Goal: Transaction & Acquisition: Purchase product/service

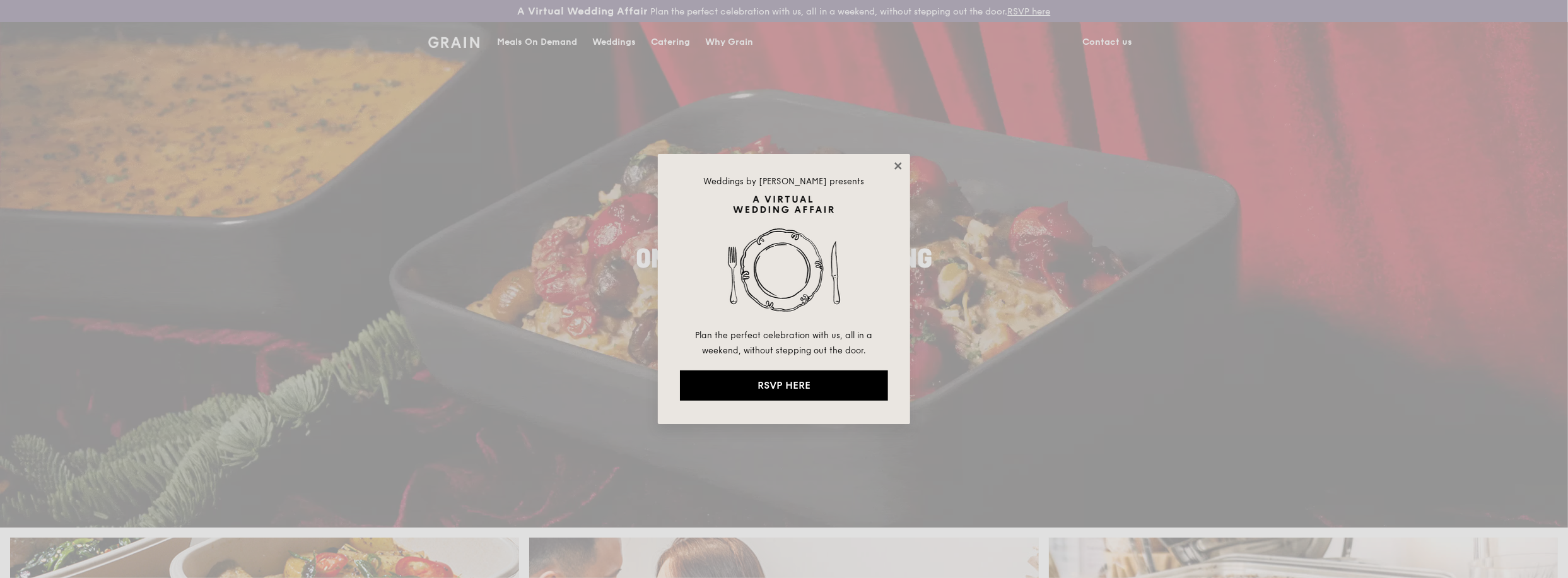
click at [897, 161] on icon at bounding box center [899, 166] width 11 height 11
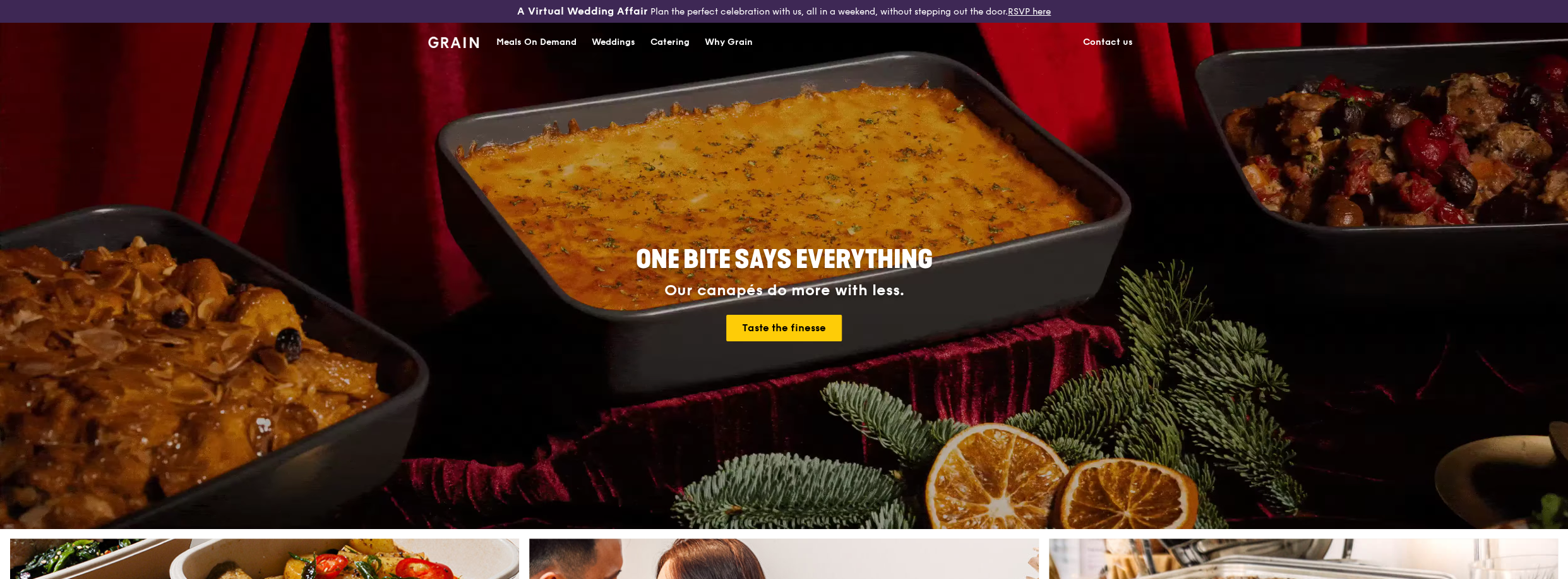
click at [676, 37] on div "Catering" at bounding box center [670, 41] width 39 height 38
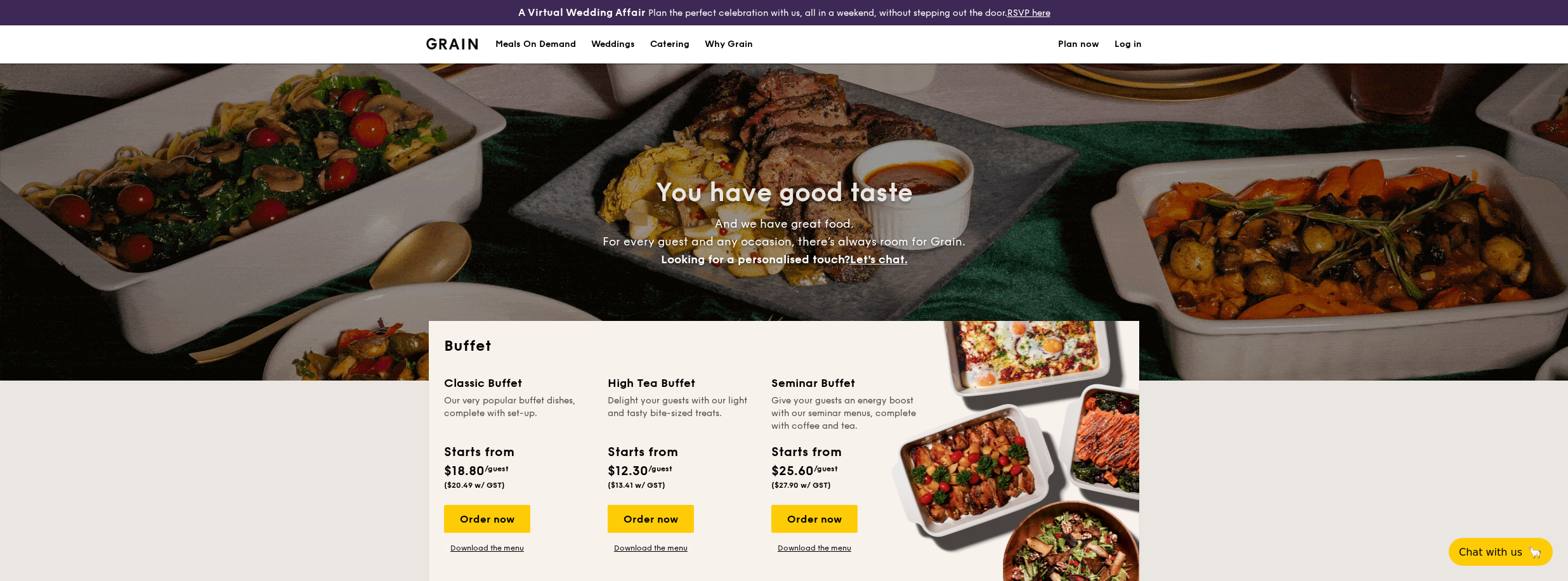
select select
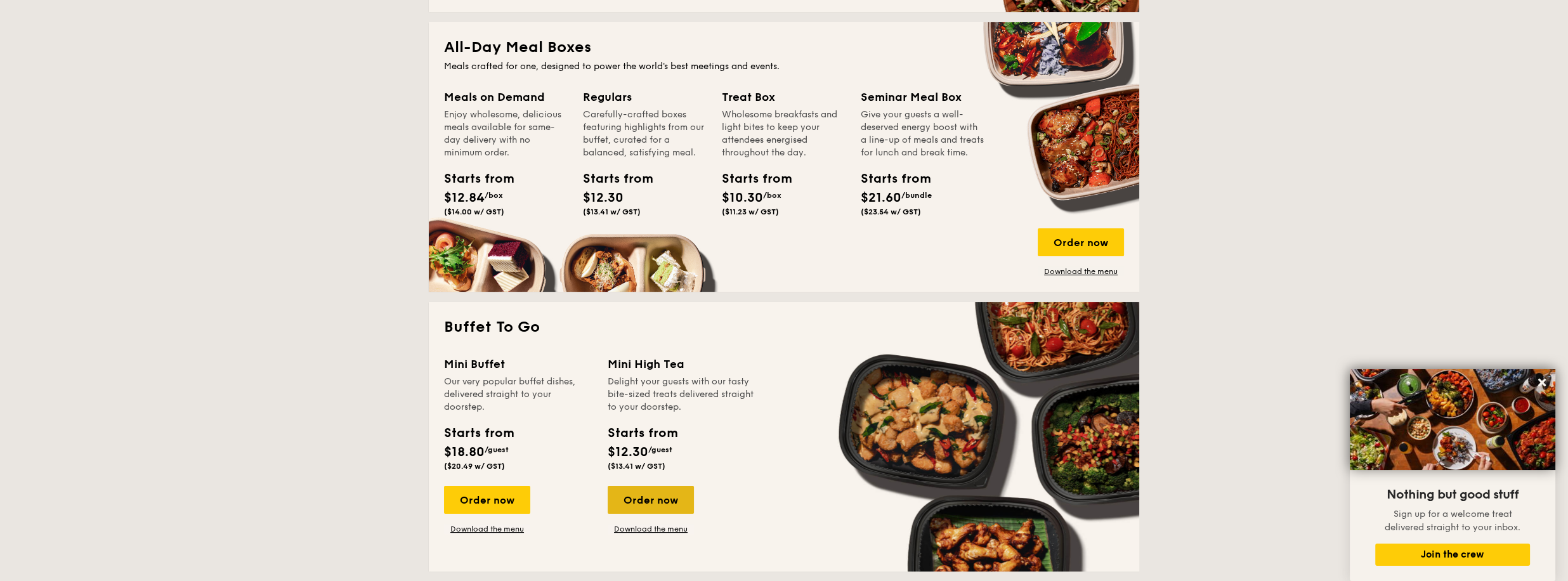
scroll to position [571, 0]
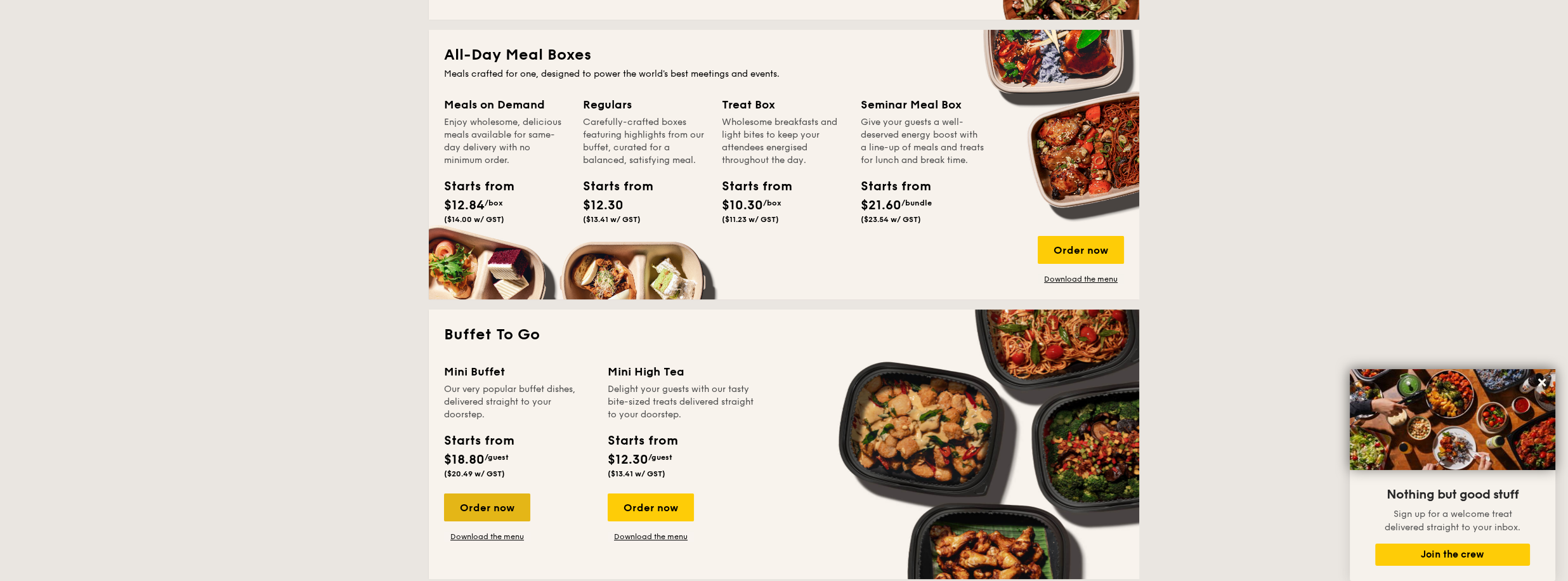
click at [498, 510] on div "Order now" at bounding box center [487, 507] width 86 height 28
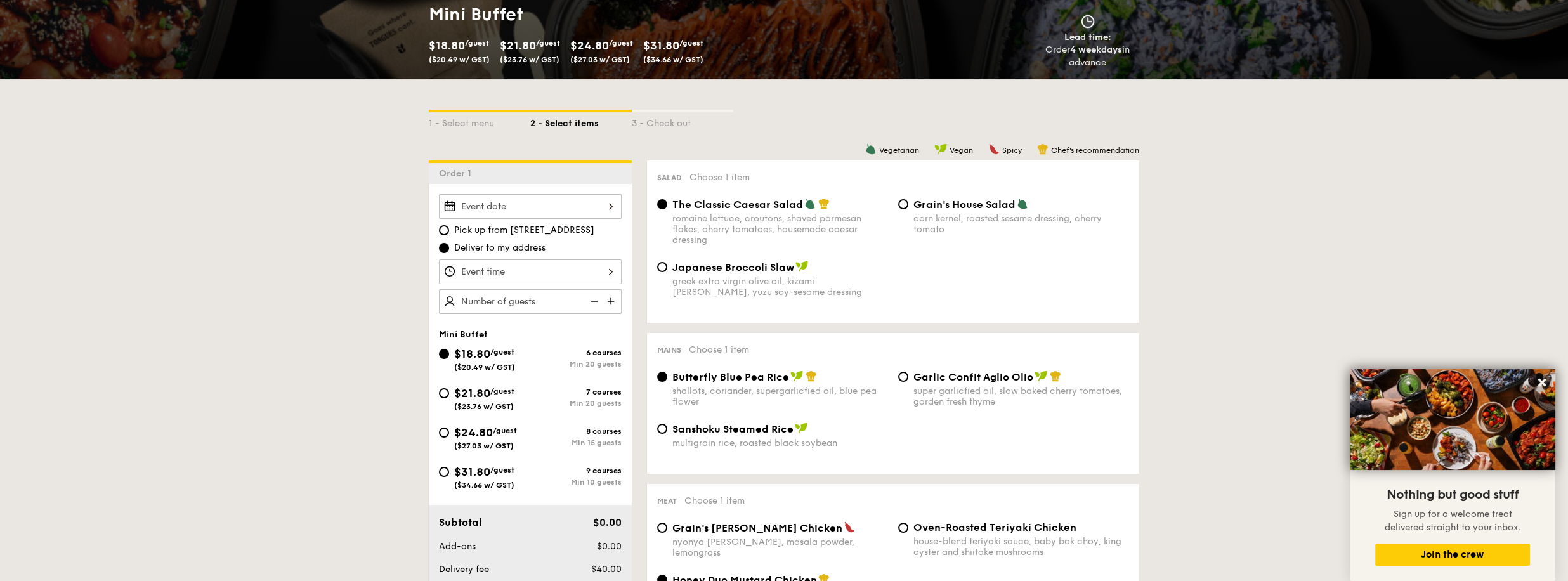
scroll to position [253, 0]
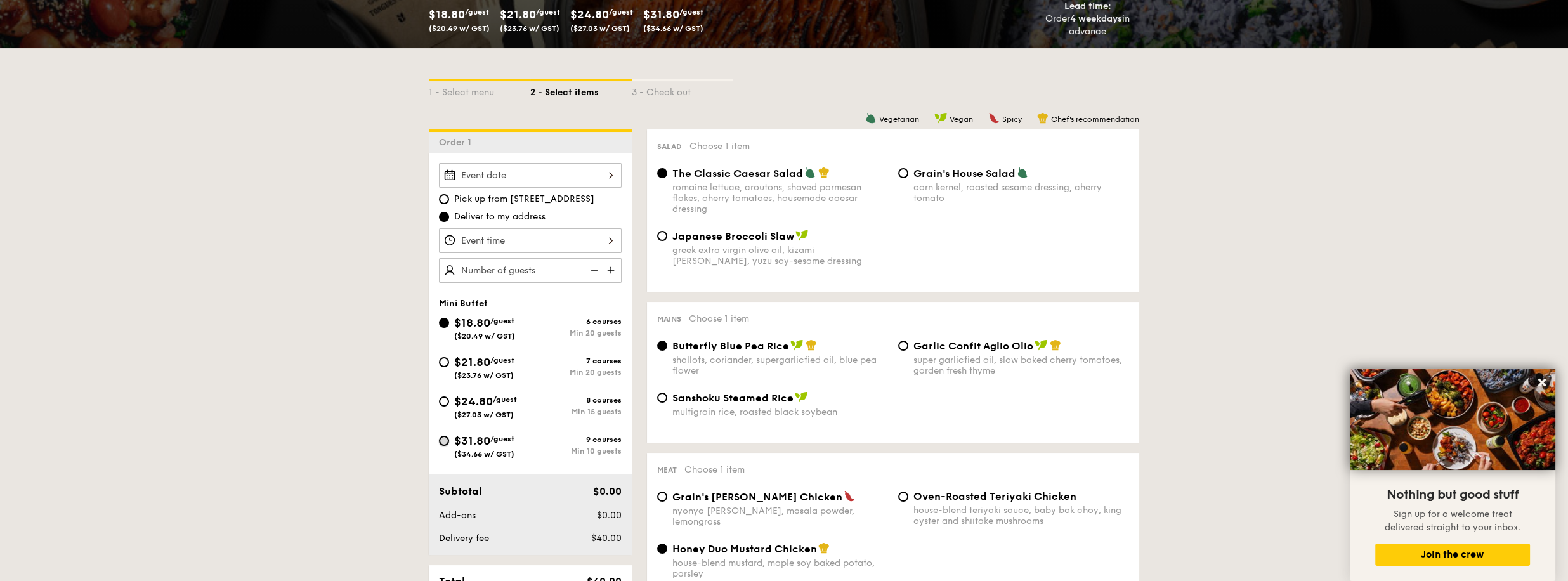
click at [443, 436] on input "$31.80 /guest ($34.66 w/ GST) 9 courses Min 10 guests" at bounding box center [443, 440] width 10 height 10
radio input "true"
radio input "false"
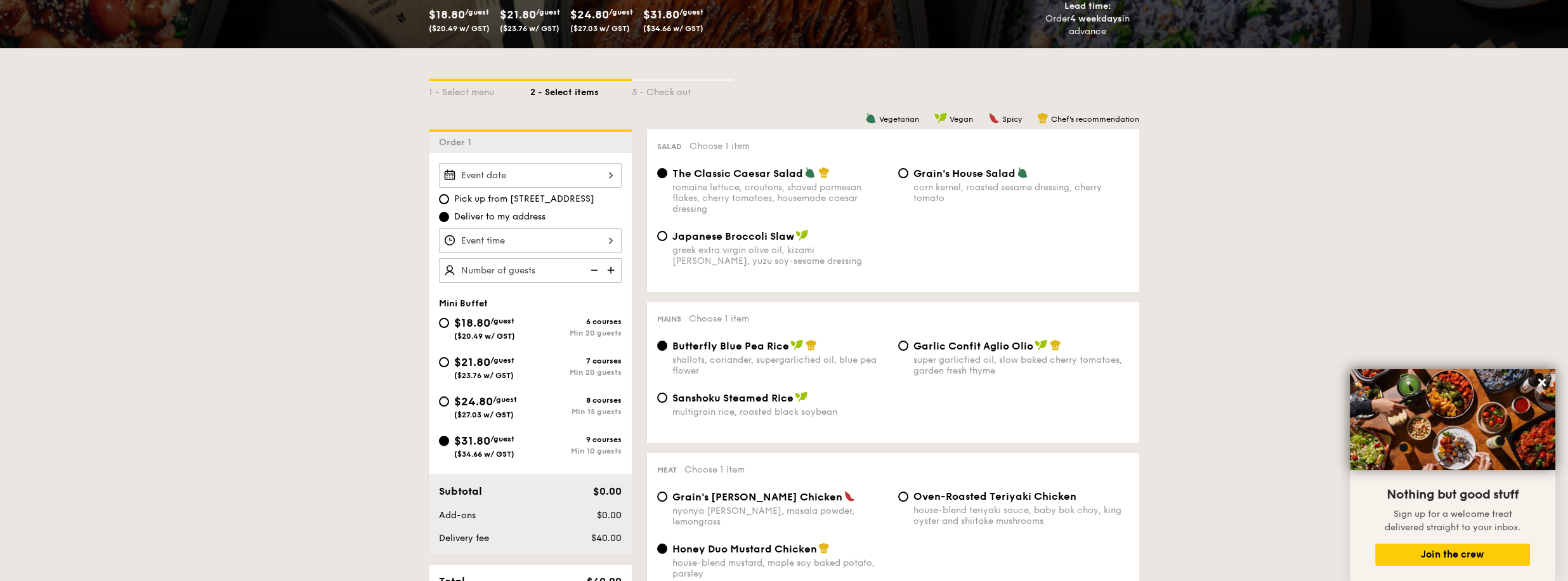
radio input "true"
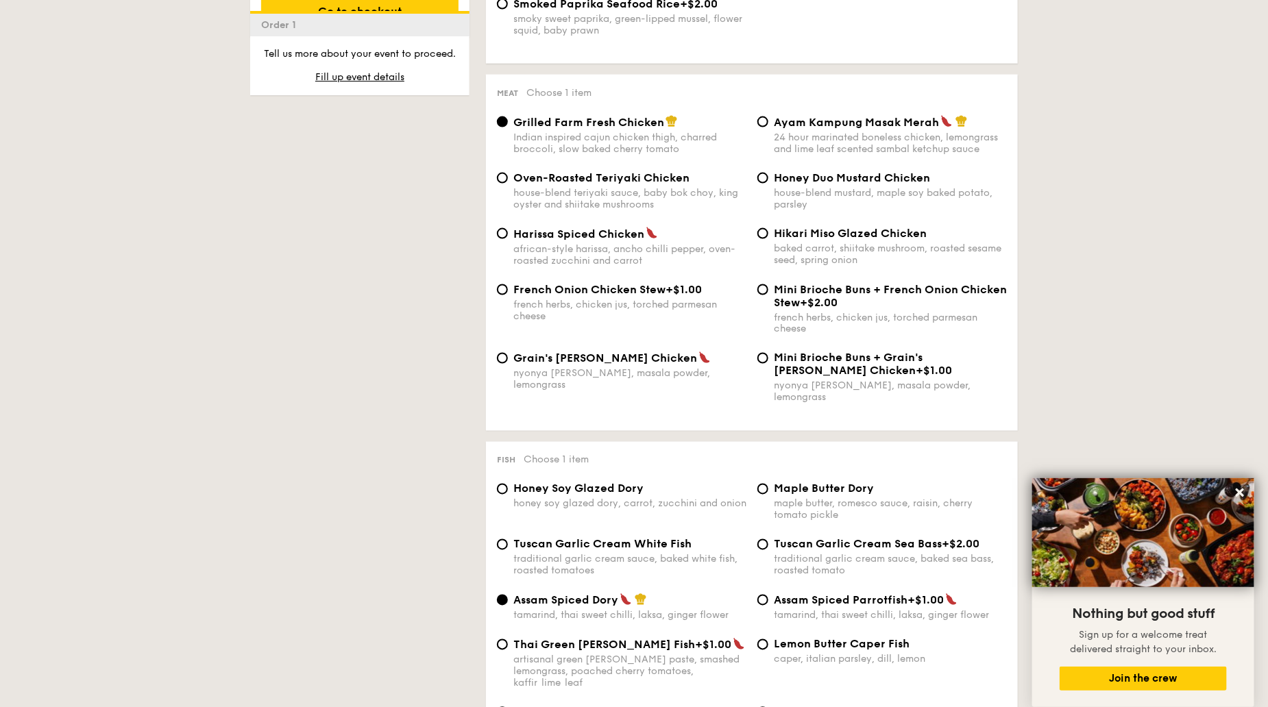
scroll to position [1096, 0]
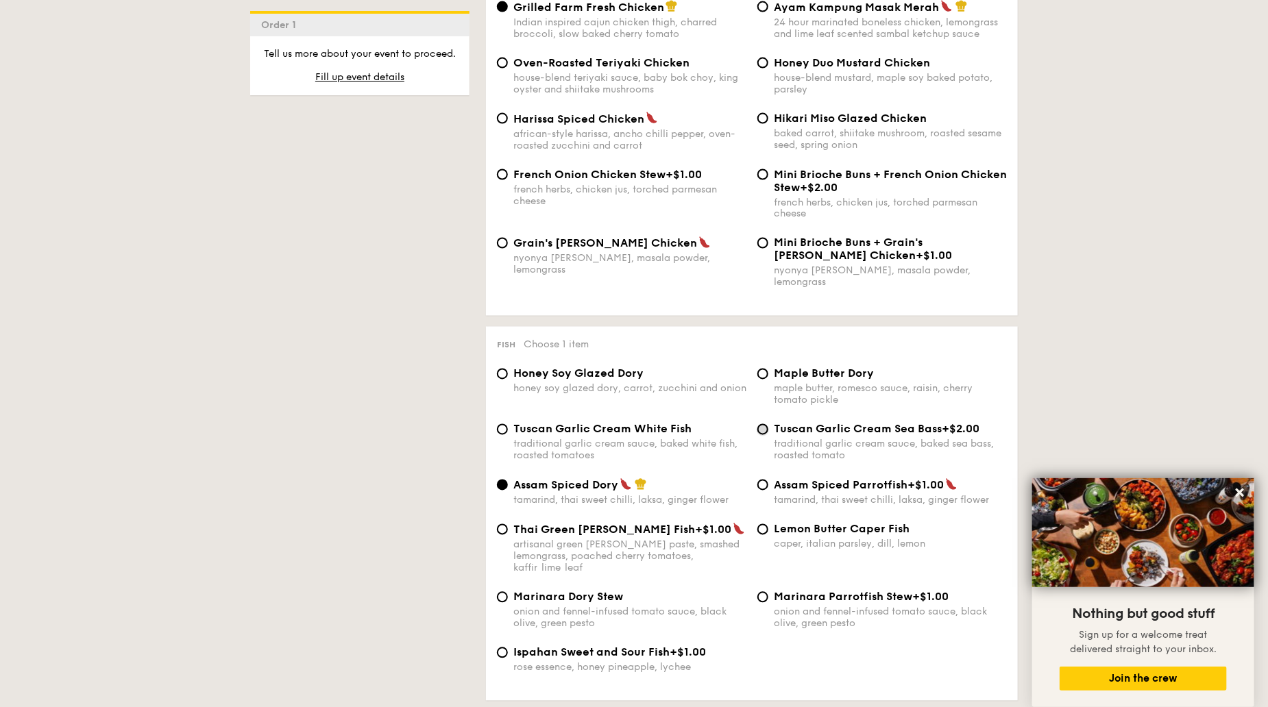
click at [763, 430] on input "Tuscan Garlic Cream Sea Bass +$2.00 traditional garlic cream sauce, baked sea b…" at bounding box center [762, 429] width 11 height 11
radio input "true"
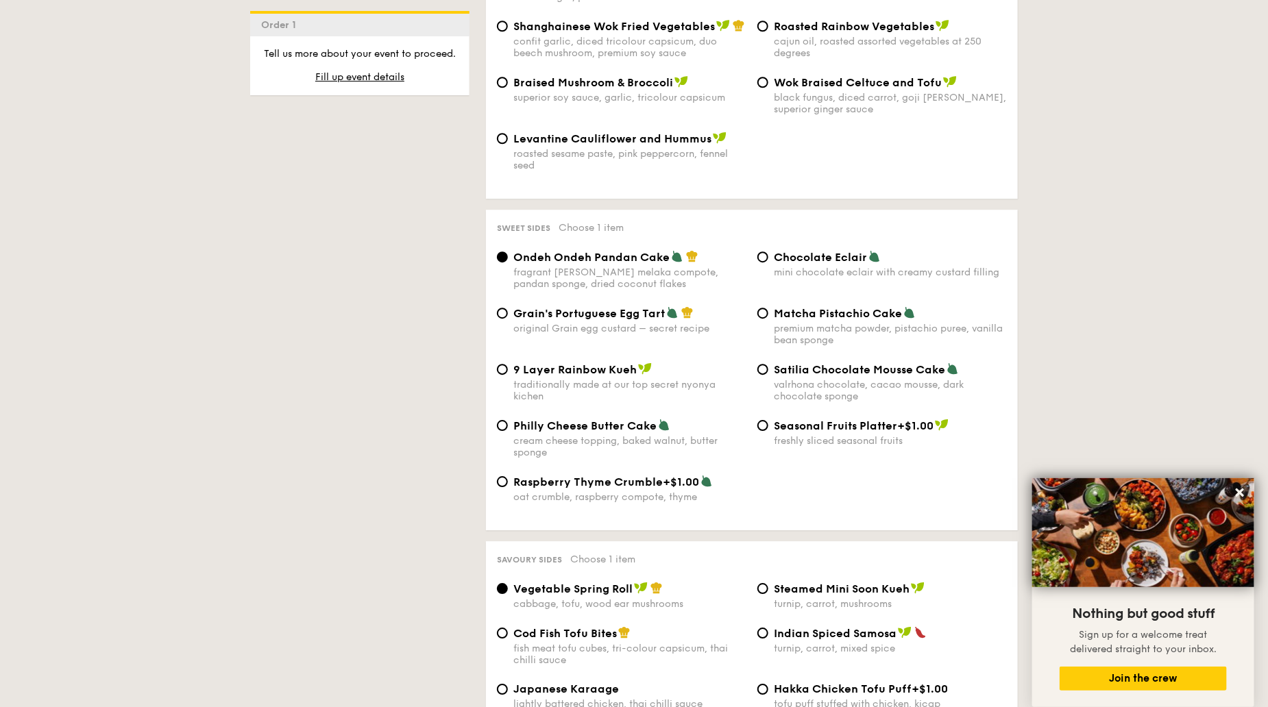
scroll to position [1919, 0]
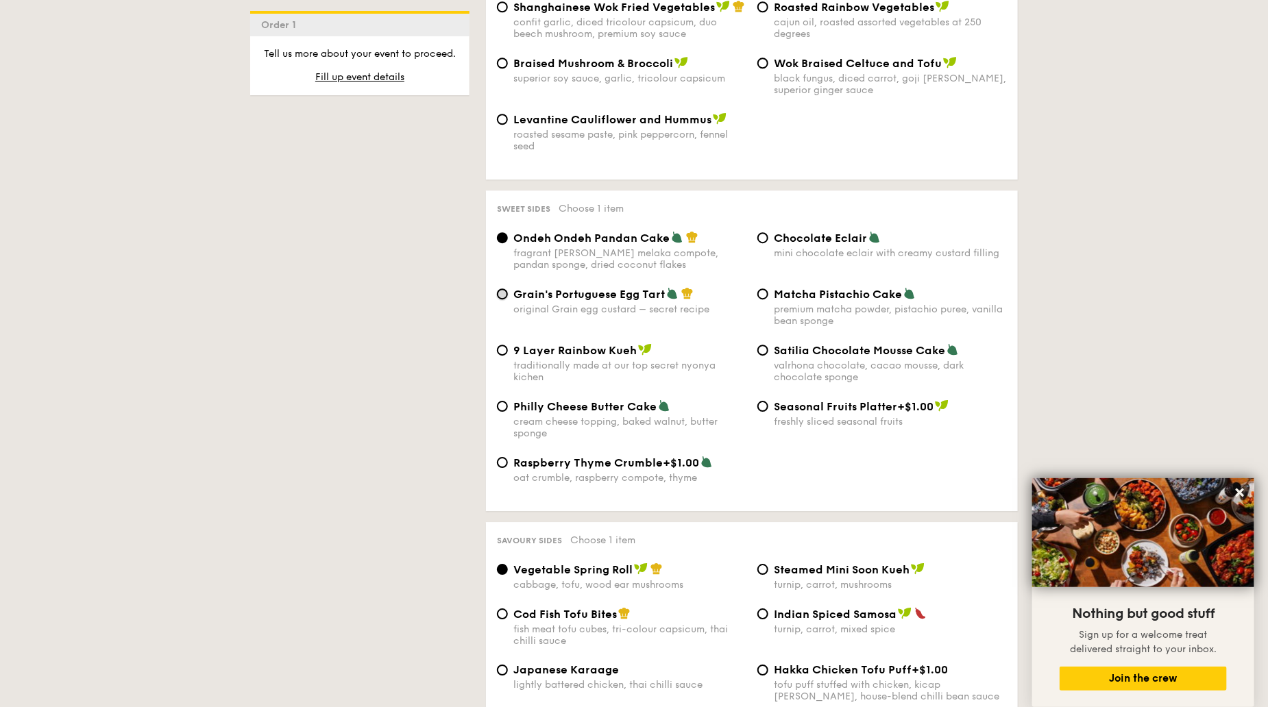
click at [501, 288] on input "Grain's Portuguese Egg Tart original Grain egg custard – secret recipe" at bounding box center [502, 293] width 11 height 11
radio input "true"
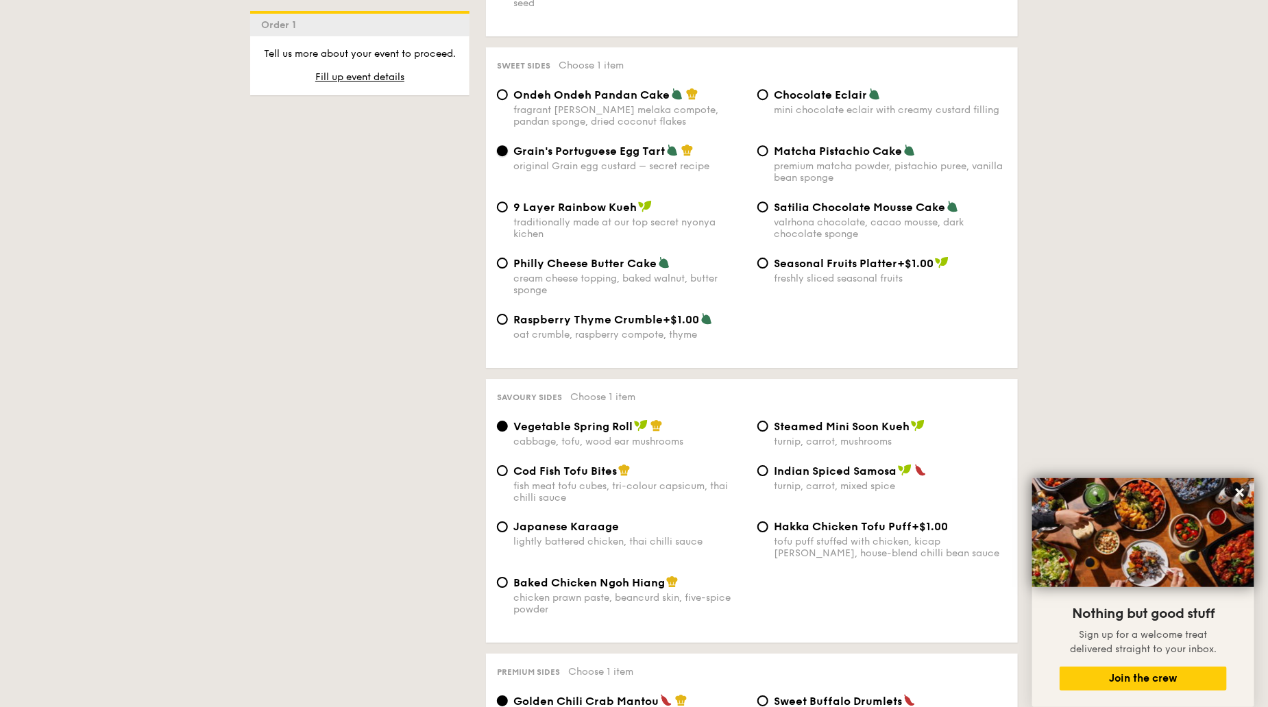
scroll to position [2124, 0]
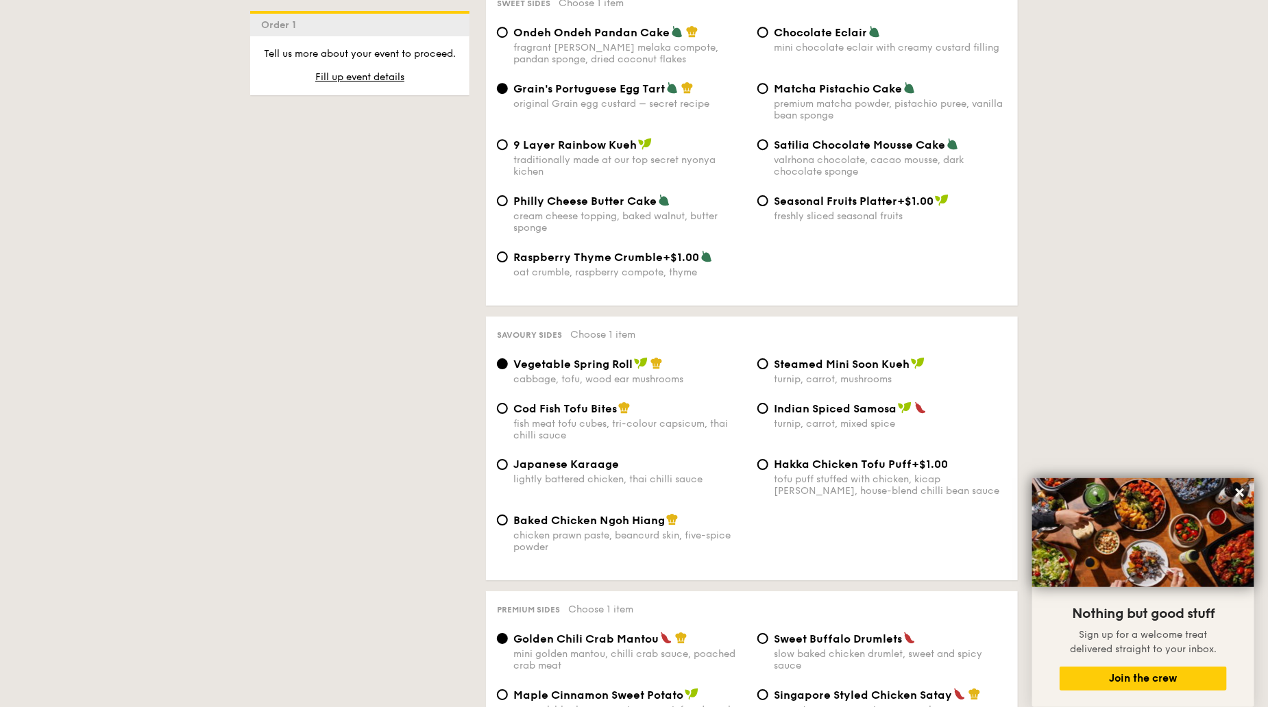
click at [509, 404] on div "Cod Fish Tofu Bites fish meat tofu cubes, tri-colour capsicum, thai chilli sauce" at bounding box center [621, 422] width 260 height 40
click at [500, 404] on input "Cod Fish Tofu Bites fish meat tofu cubes, tri-colour capsicum, thai chilli sauce" at bounding box center [502, 408] width 11 height 11
radio input "true"
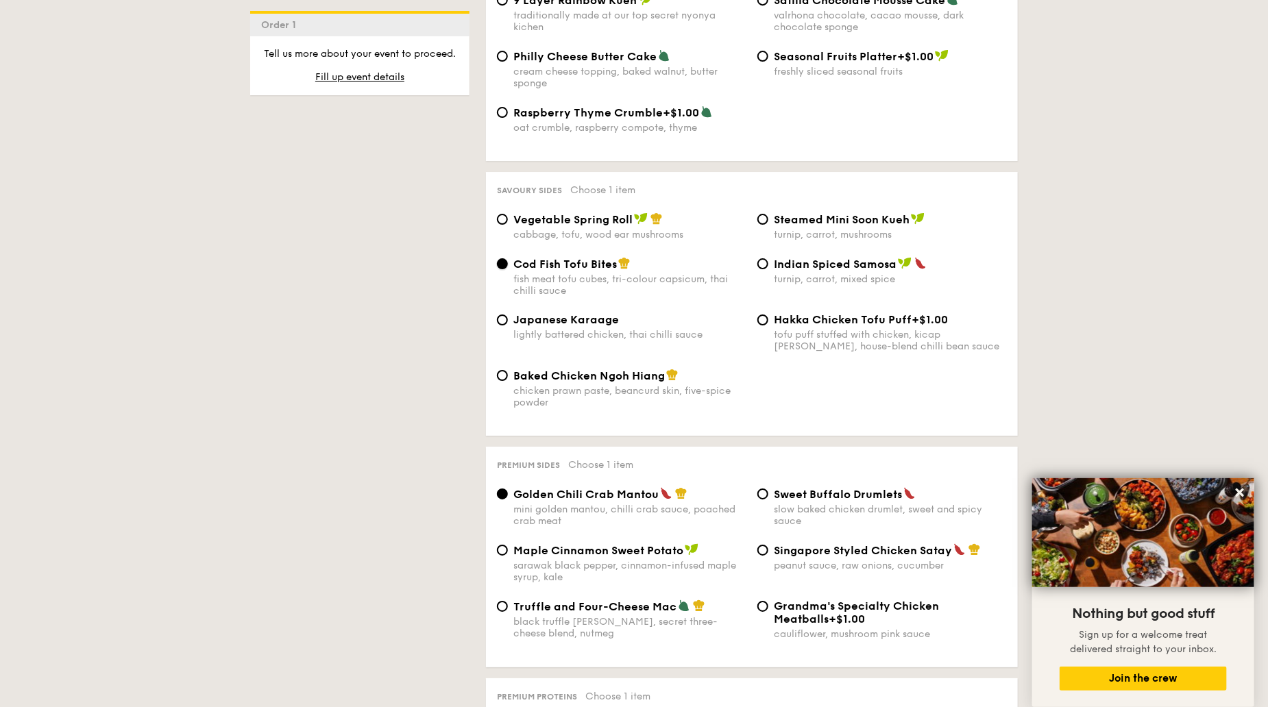
scroll to position [2398, 0]
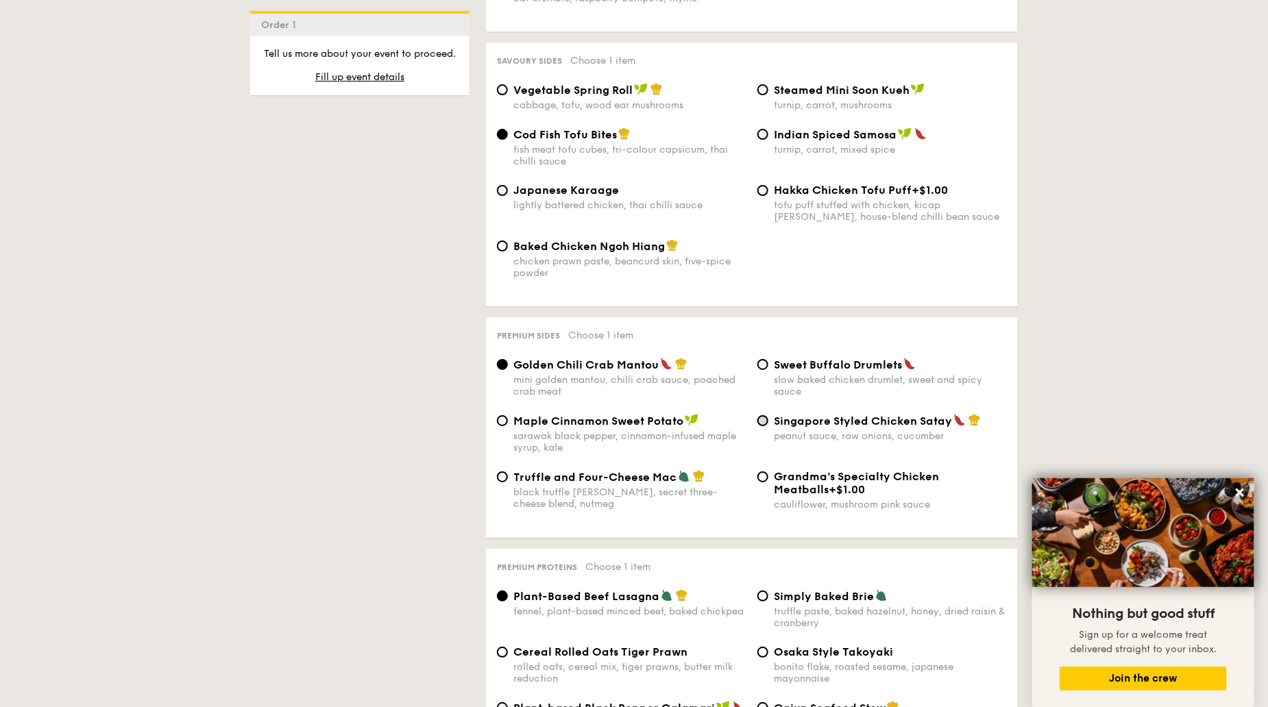
click at [764, 416] on input "Singapore Styled Chicken Satay peanut sauce, raw onions, cucumber" at bounding box center [762, 420] width 11 height 11
radio input "true"
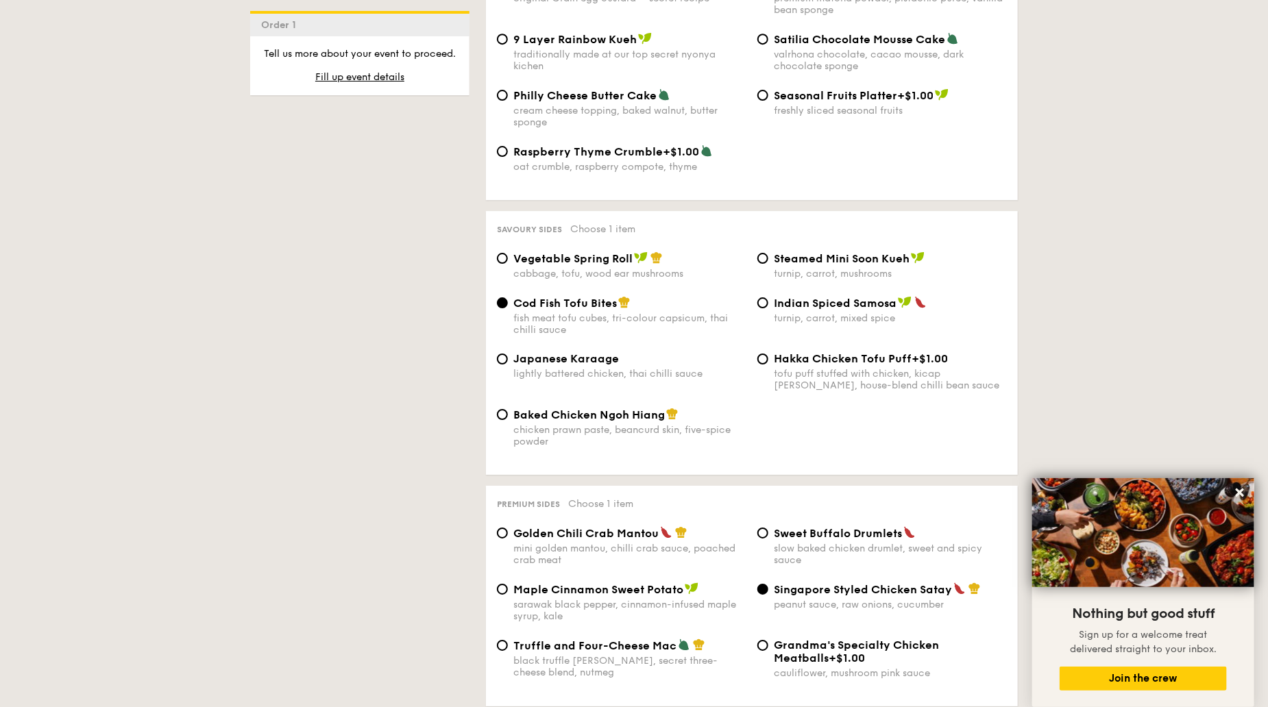
scroll to position [2330, 0]
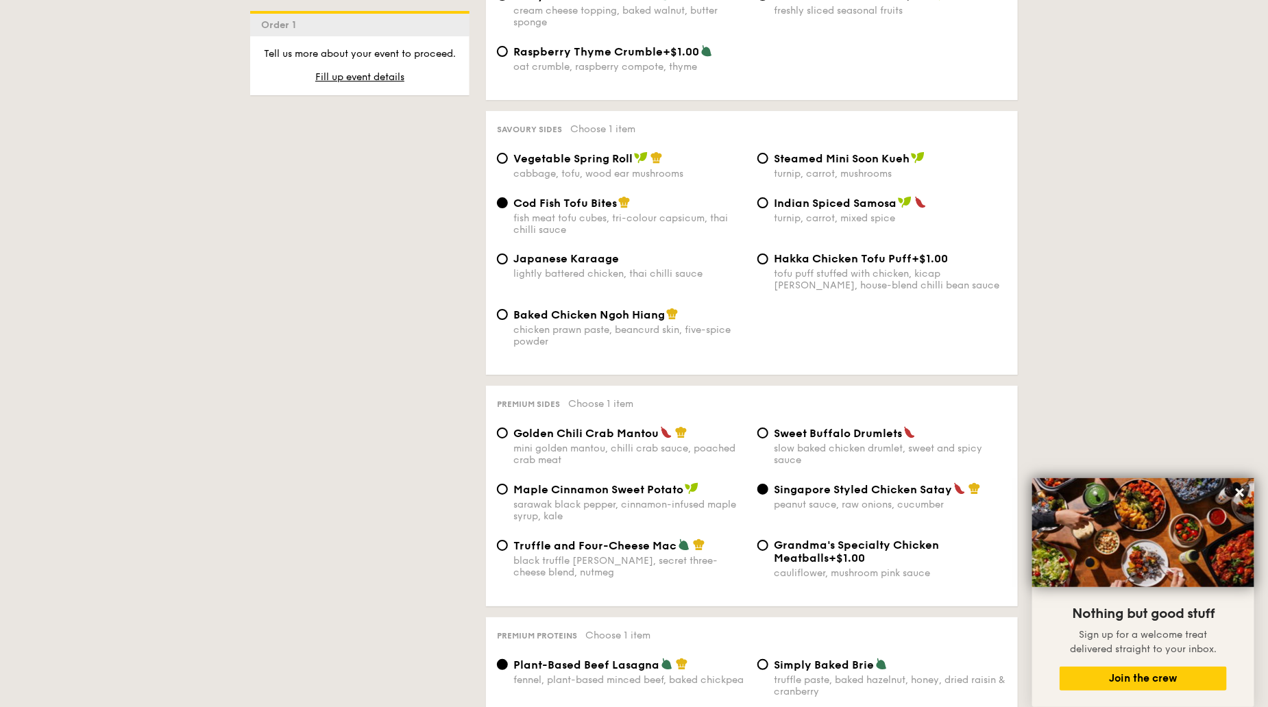
click at [626, 428] on span "Golden Chili Crab Mantou" at bounding box center [585, 433] width 145 height 13
click at [508, 428] on input "Golden Chili Crab Mantou mini golden mantou, chilli crab sauce, poached crab me…" at bounding box center [502, 433] width 11 height 11
radio input "true"
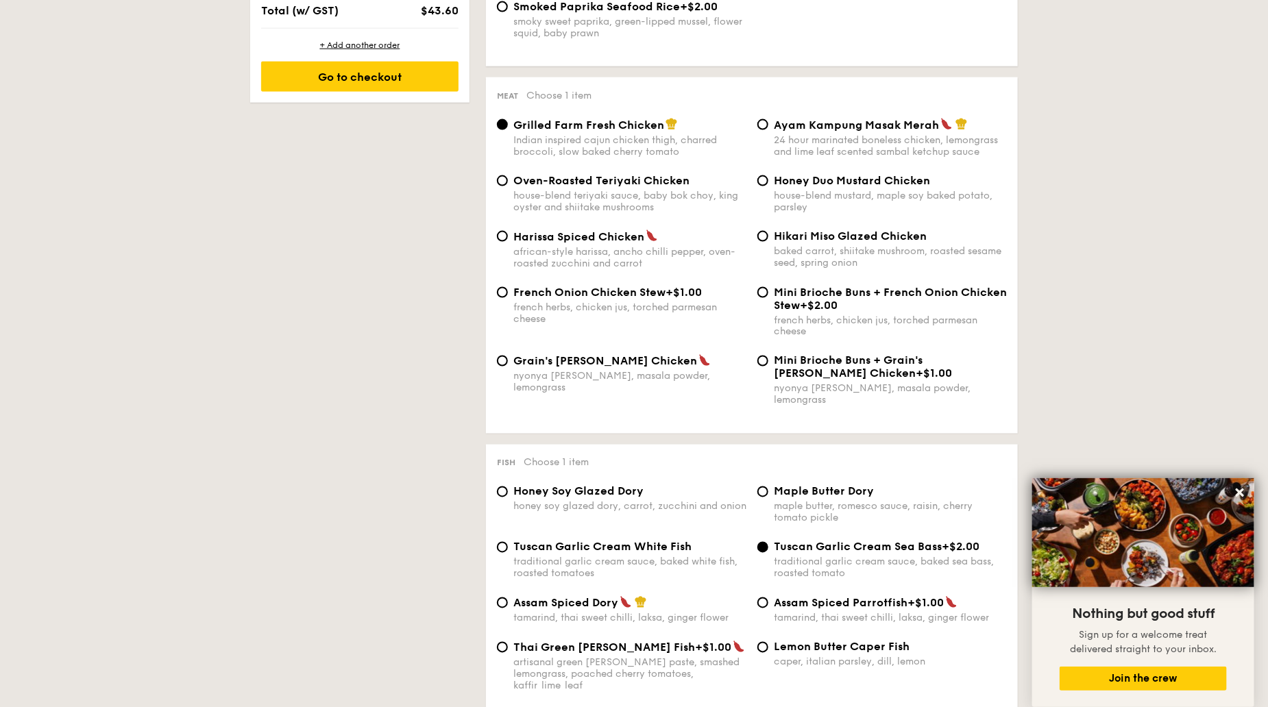
scroll to position [1028, 0]
